Goal: Transaction & Acquisition: Purchase product/service

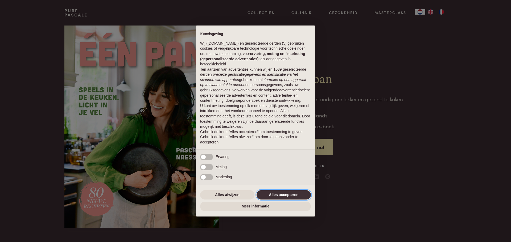
click at [277, 193] on button "Alles accepteren" at bounding box center [283, 195] width 54 height 10
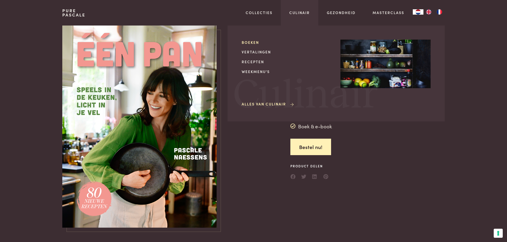
click at [248, 41] on link "Boeken" at bounding box center [287, 43] width 90 height 6
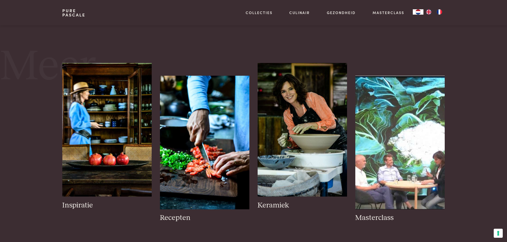
scroll to position [532, 0]
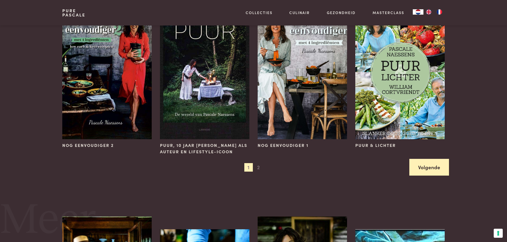
click at [433, 170] on link "Volgende" at bounding box center [429, 167] width 40 height 17
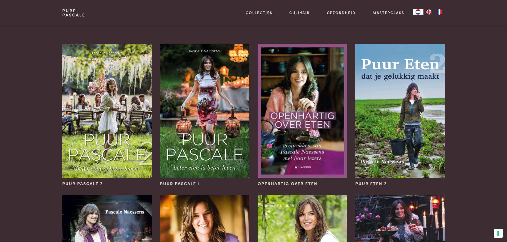
scroll to position [0, 0]
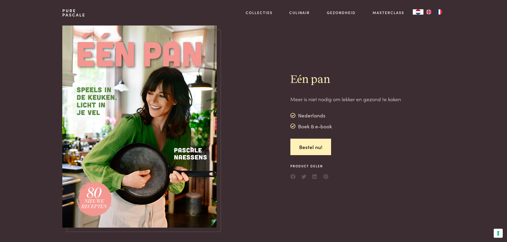
click at [196, 152] on img at bounding box center [139, 127] width 154 height 202
